Goal: Task Accomplishment & Management: Manage account settings

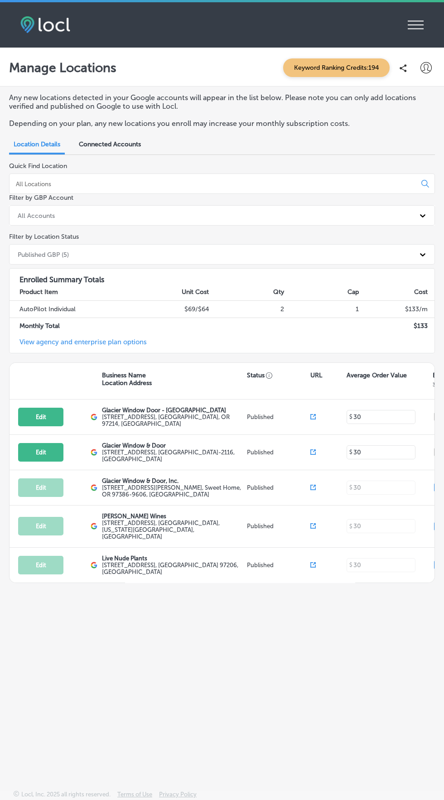
click at [417, 21] on icon at bounding box center [415, 25] width 16 height 9
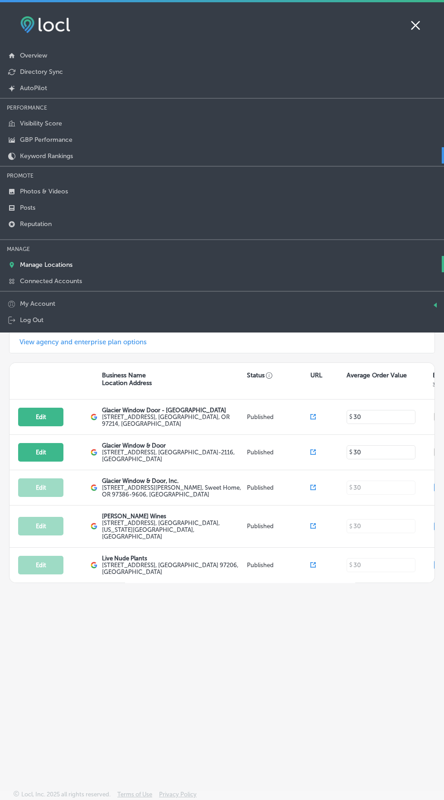
click at [161, 159] on link "Keyword Rankings" at bounding box center [222, 155] width 444 height 16
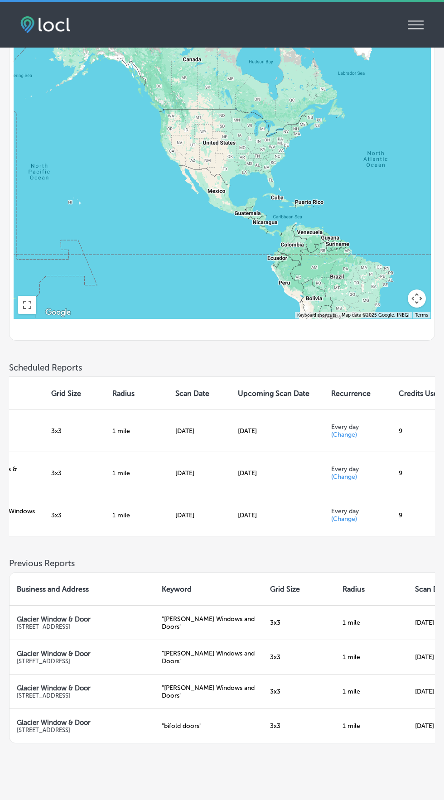
scroll to position [0, 299]
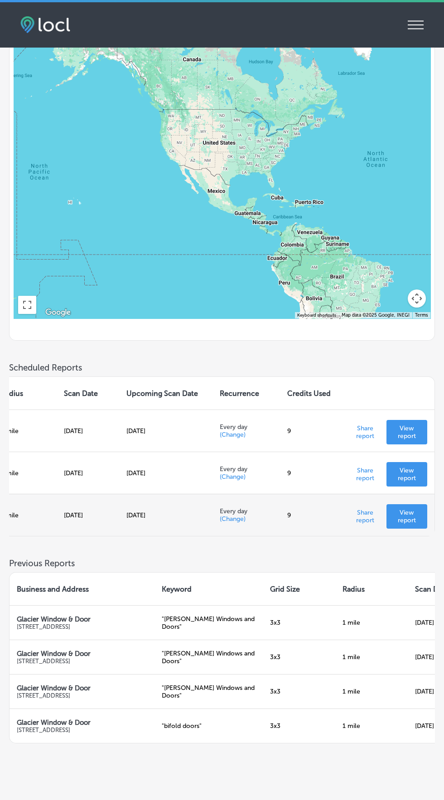
click at [402, 524] on p "View report" at bounding box center [406, 515] width 26 height 15
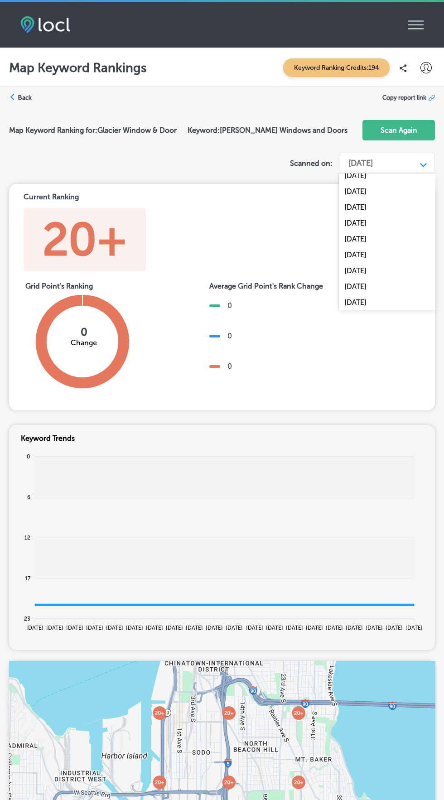
scroll to position [1643, 0]
click at [386, 414] on div "Current Ranking 20+ Grid Point's Ranking 0 Change Average rank change between c…" at bounding box center [222, 417] width 426 height 466
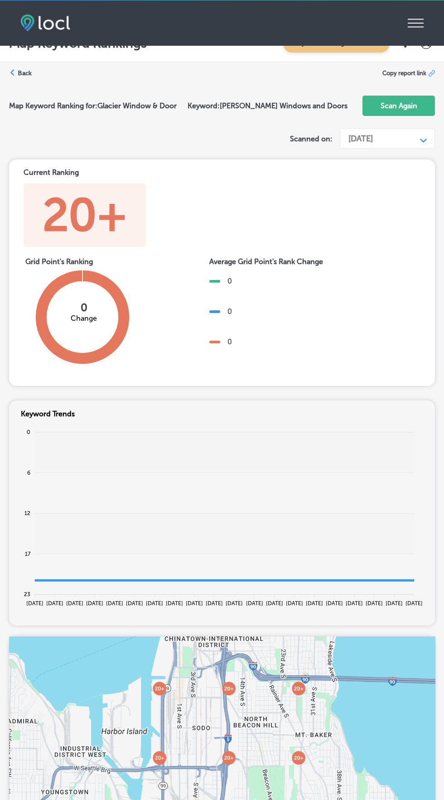
scroll to position [0, 0]
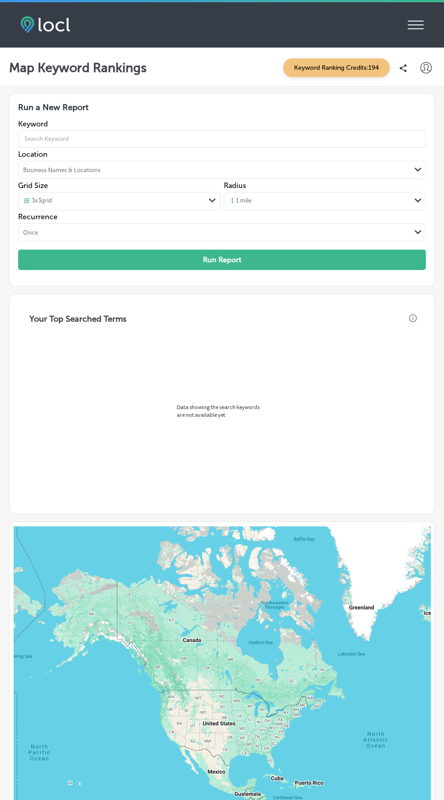
click at [423, 29] on icon at bounding box center [415, 25] width 16 height 9
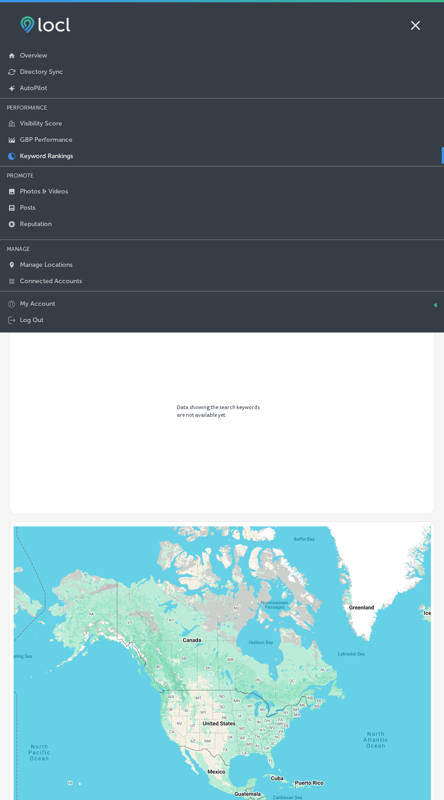
click at [415, 25] on icon at bounding box center [415, 25] width 9 height 9
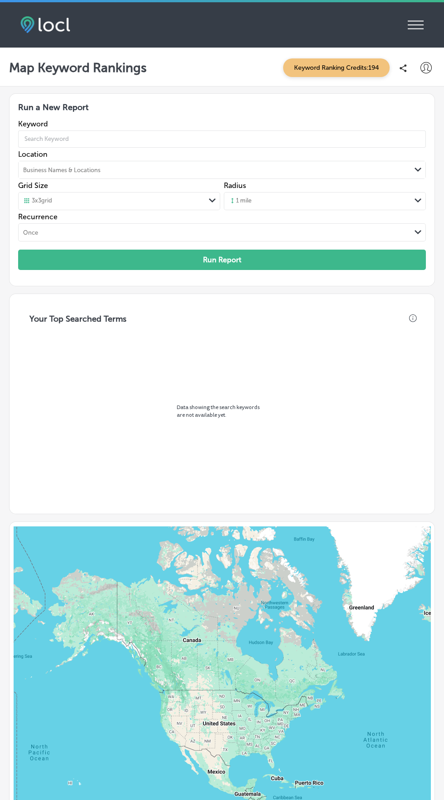
click at [431, 68] on icon at bounding box center [425, 67] width 11 height 11
click at [418, 44] on div "iconmonstr-menu-thin copy Created with Sketch. Overview Directory Sync Created …" at bounding box center [222, 24] width 444 height 45
click at [417, 47] on p "My Account" at bounding box center [403, 51] width 41 height 11
select select "US"
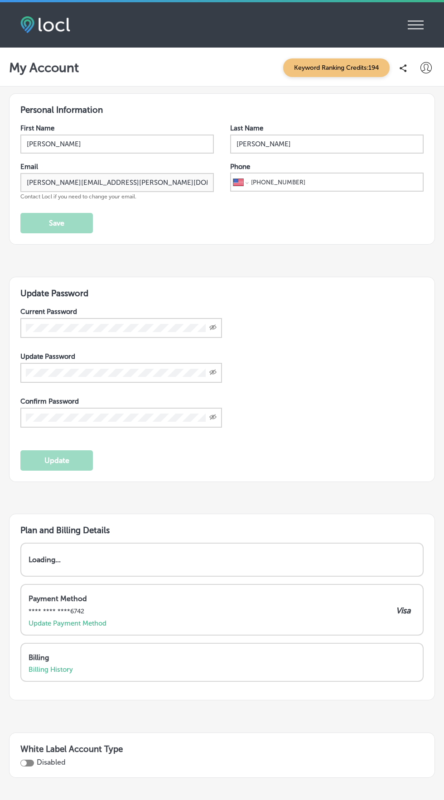
scroll to position [187, 0]
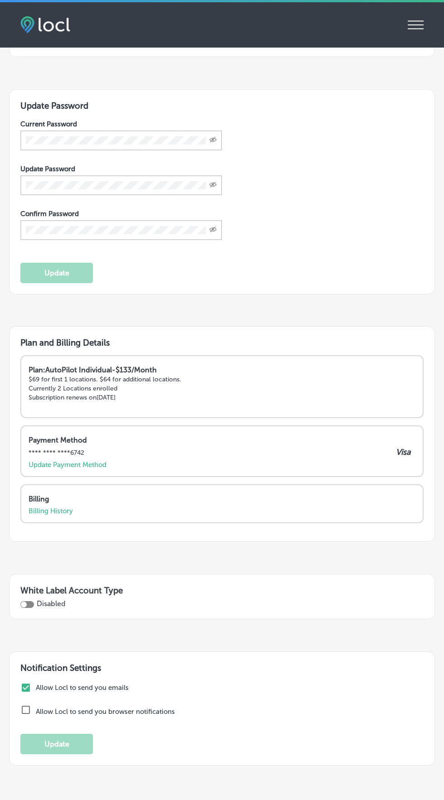
click at [333, 503] on p "Billing" at bounding box center [220, 498] width 382 height 9
click at [62, 514] on p "Billing History" at bounding box center [51, 511] width 44 height 8
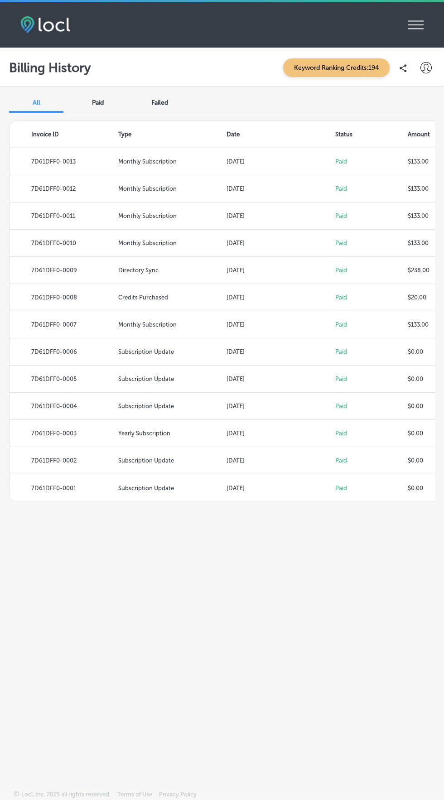
click at [108, 96] on div "Paid" at bounding box center [98, 102] width 54 height 19
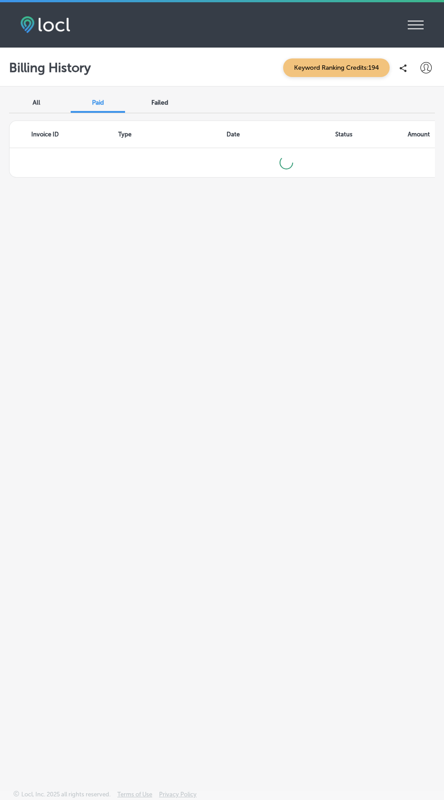
click at [103, 96] on div "Paid" at bounding box center [98, 102] width 54 height 19
click at [159, 102] on span "Failed" at bounding box center [159, 103] width 17 height 8
click at [98, 102] on span "Paid" at bounding box center [98, 103] width 12 height 8
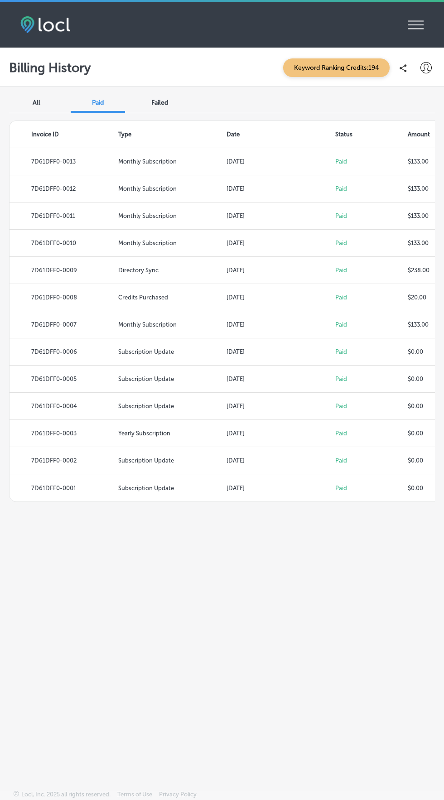
select select "US"
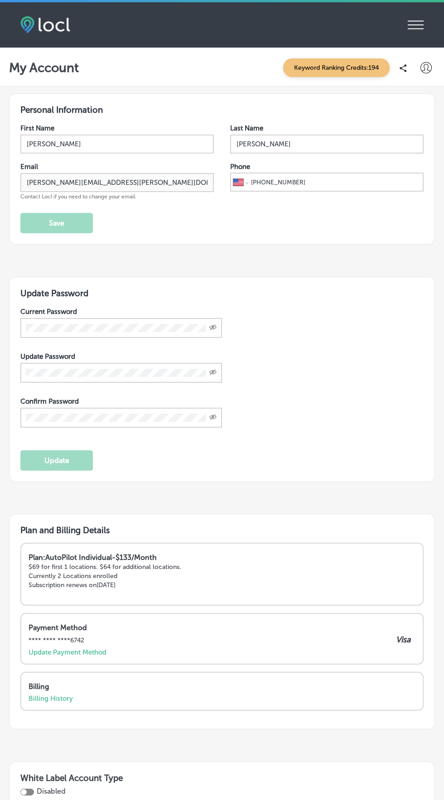
click at [417, 19] on icon "iconmonstr-menu-thin copy Created with Sketch." at bounding box center [415, 25] width 16 height 14
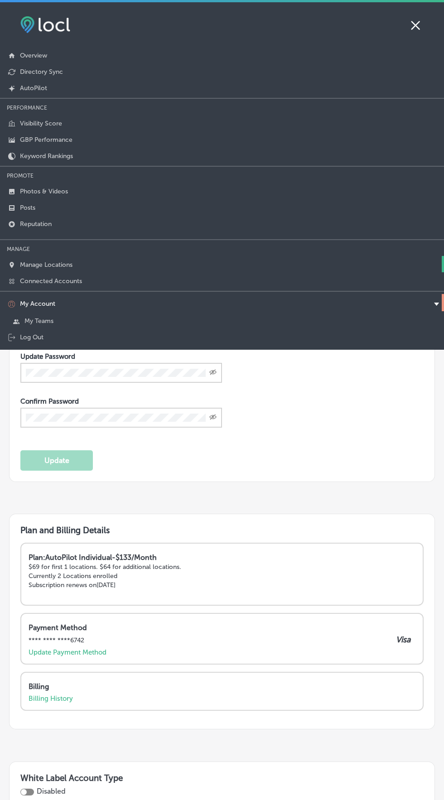
click at [128, 265] on link "Manage Locations" at bounding box center [222, 264] width 444 height 16
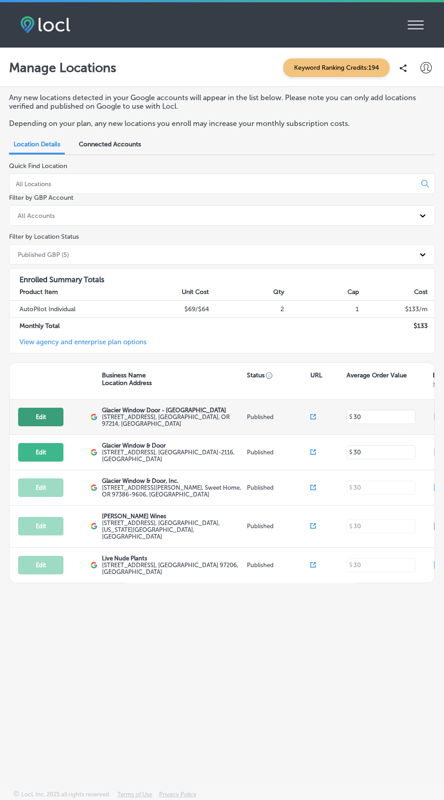
click at [41, 415] on button "Edit" at bounding box center [40, 416] width 45 height 19
select select "US"
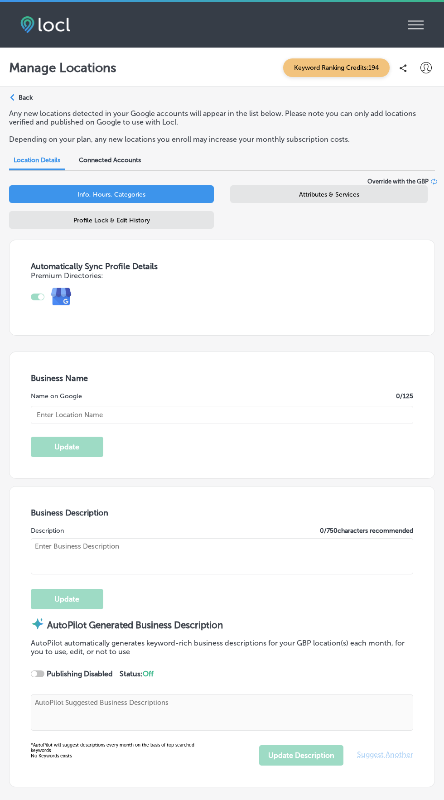
type input "Glacier Window Door - [GEOGRAPHIC_DATA]"
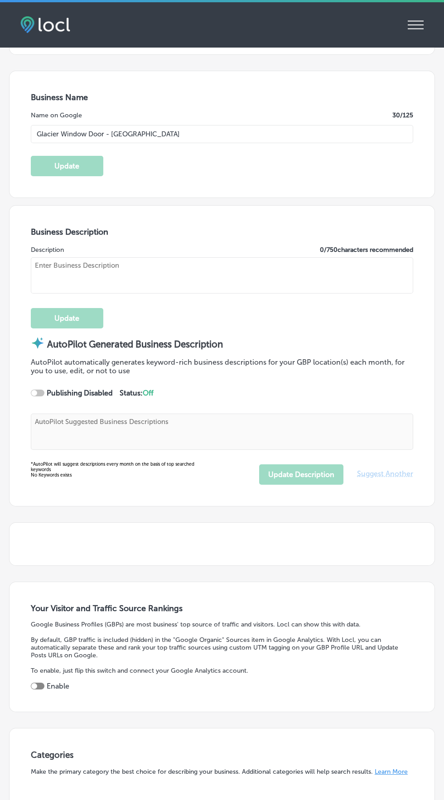
type textarea "At Glacier Window & Door, we offer premium window and door solutions designed t…"
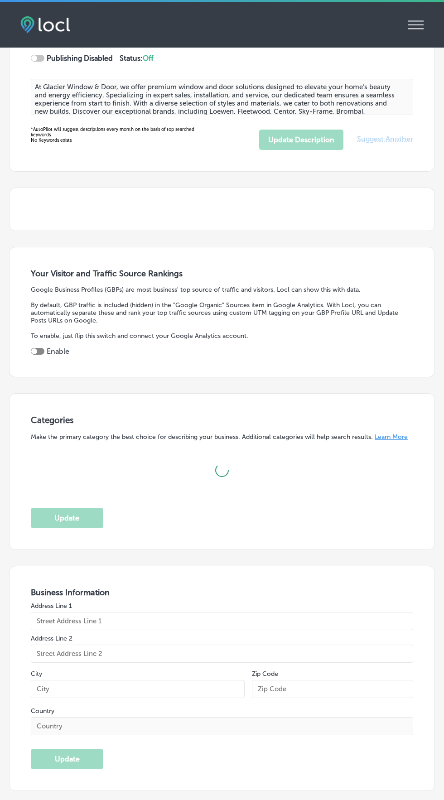
checkbox input "true"
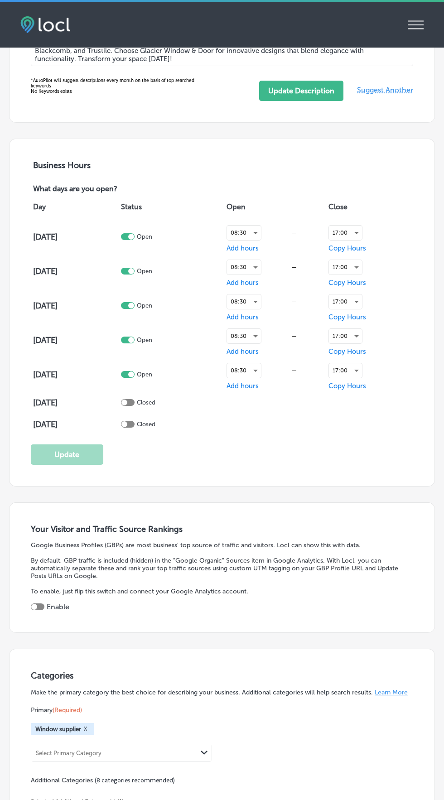
checkbox input "true"
type textarea "At Glacier Window & Door, we offer premium window and door solutions designed t…"
type input "[URL][DOMAIN_NAME]"
type input "[STREET_ADDRESS]"
type input "[GEOGRAPHIC_DATA]"
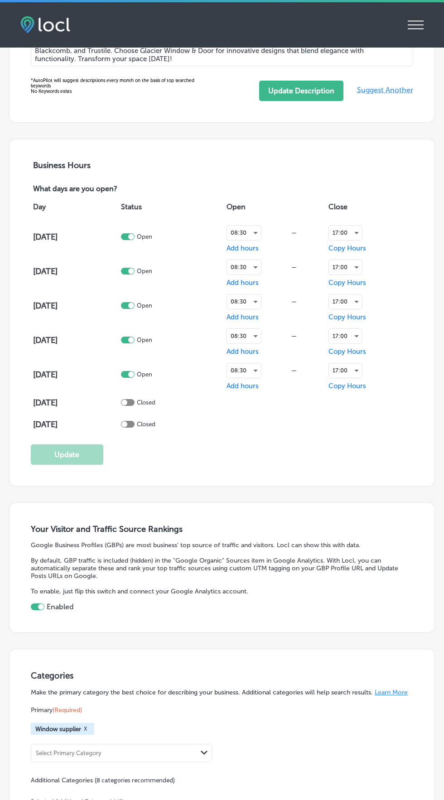
type input "97214"
type input "US"
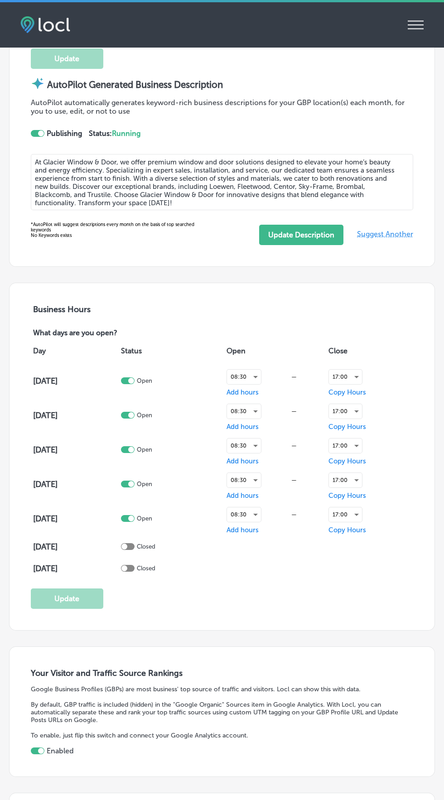
type input "[PHONE_NUMBER]"
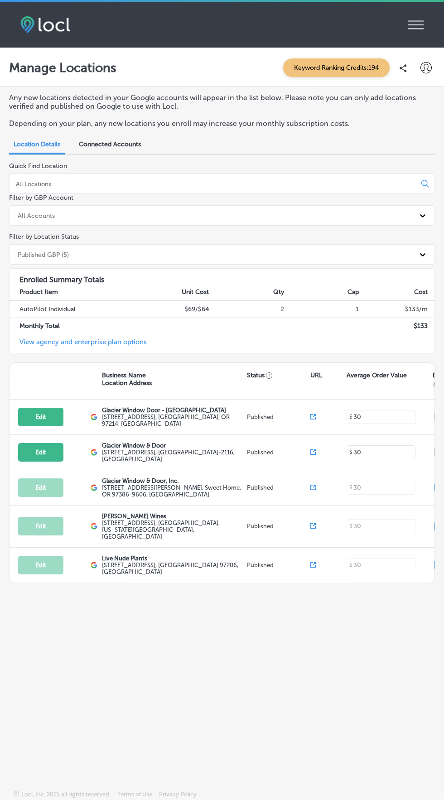
select select "US"
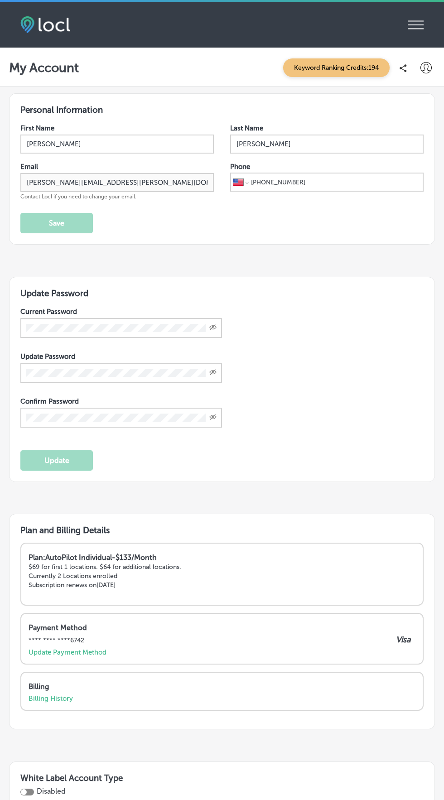
click at [420, 23] on icon "iconmonstr-menu-thin copy Created with Sketch." at bounding box center [415, 25] width 16 height 14
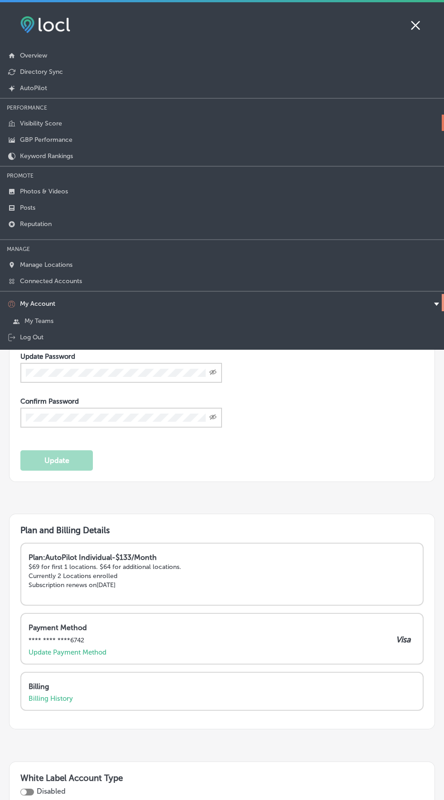
click at [107, 124] on link "Visibility Score" at bounding box center [222, 123] width 444 height 16
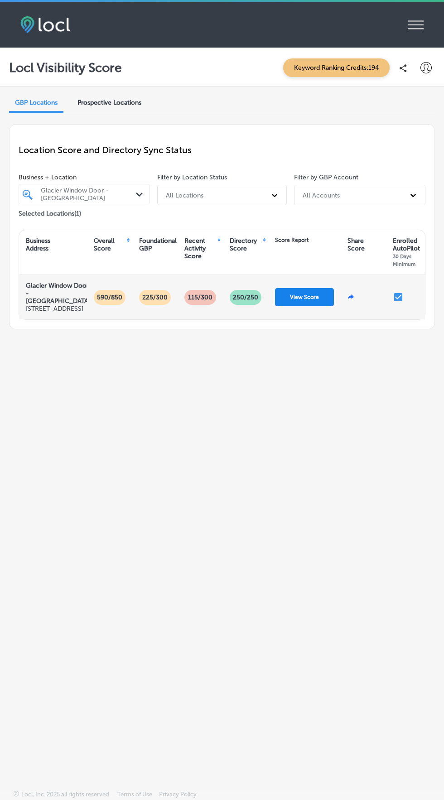
click at [312, 295] on button "View Score" at bounding box center [304, 297] width 59 height 18
